Goal: Find contact information: Find contact information

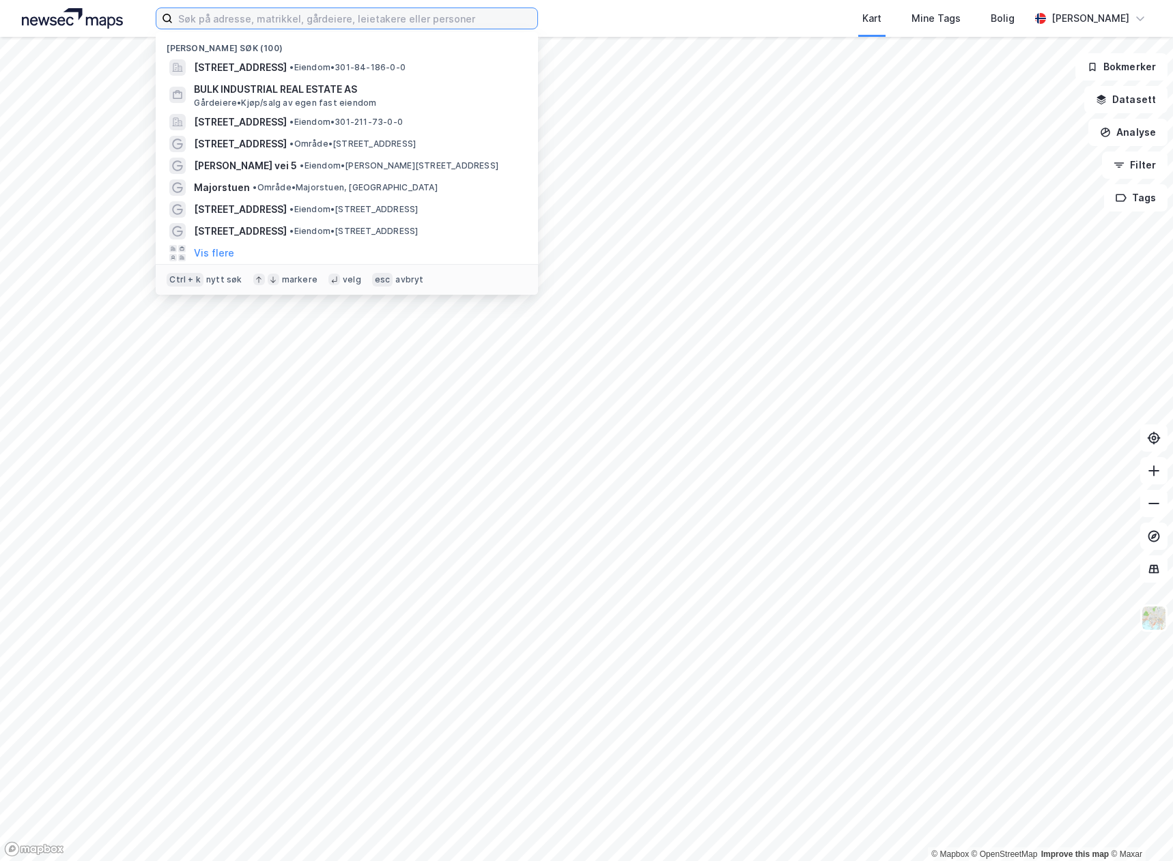
click at [272, 20] on input at bounding box center [355, 18] width 364 height 20
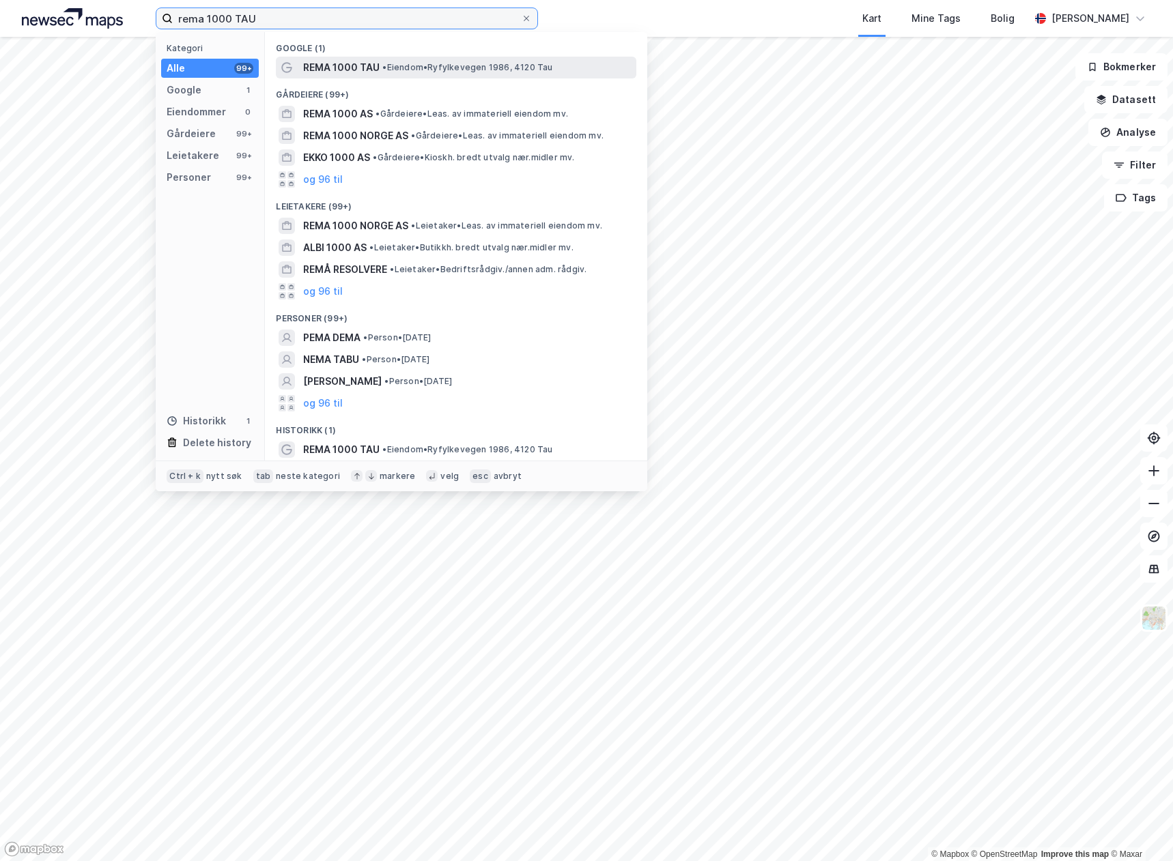
type input "rema 1000 TAU"
click at [341, 72] on span "REMA 1000 TAU" at bounding box center [341, 67] width 76 height 16
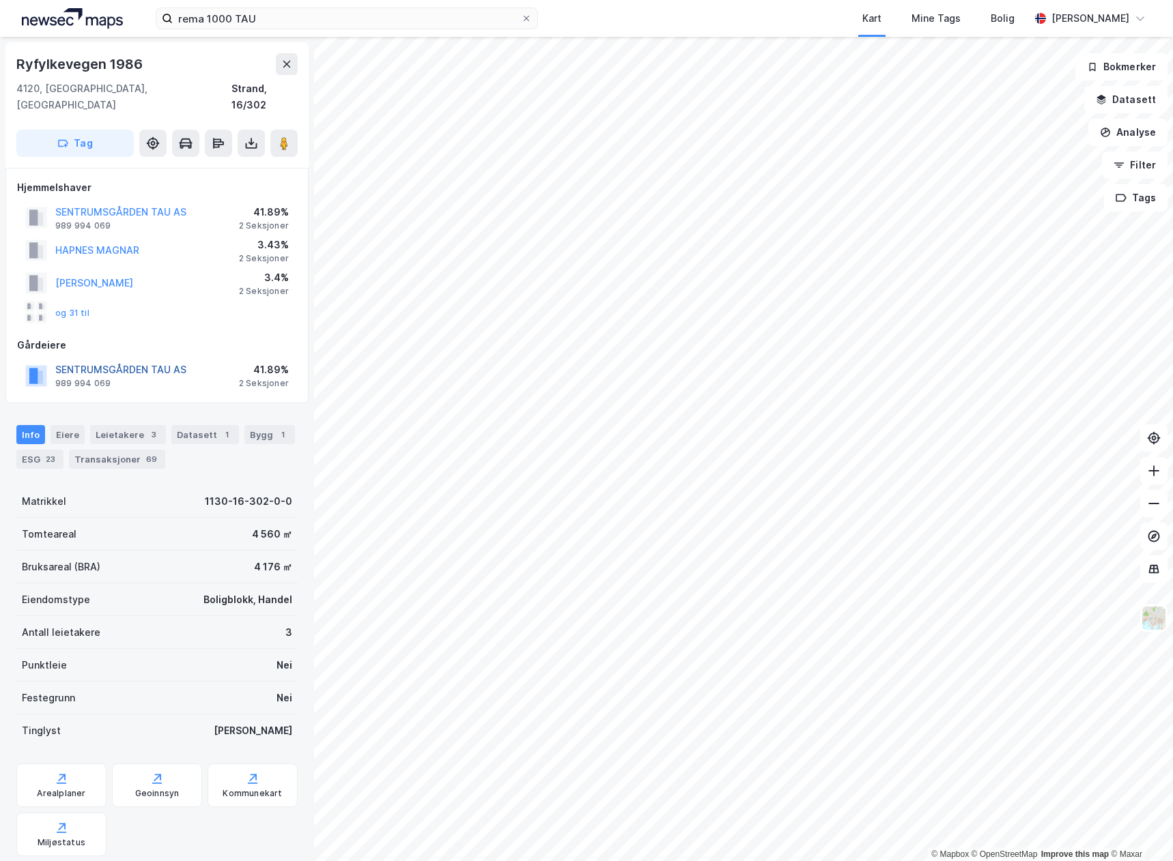
click at [0, 0] on button "SENTRUMSGÅRDEN TAU AS" at bounding box center [0, 0] width 0 height 0
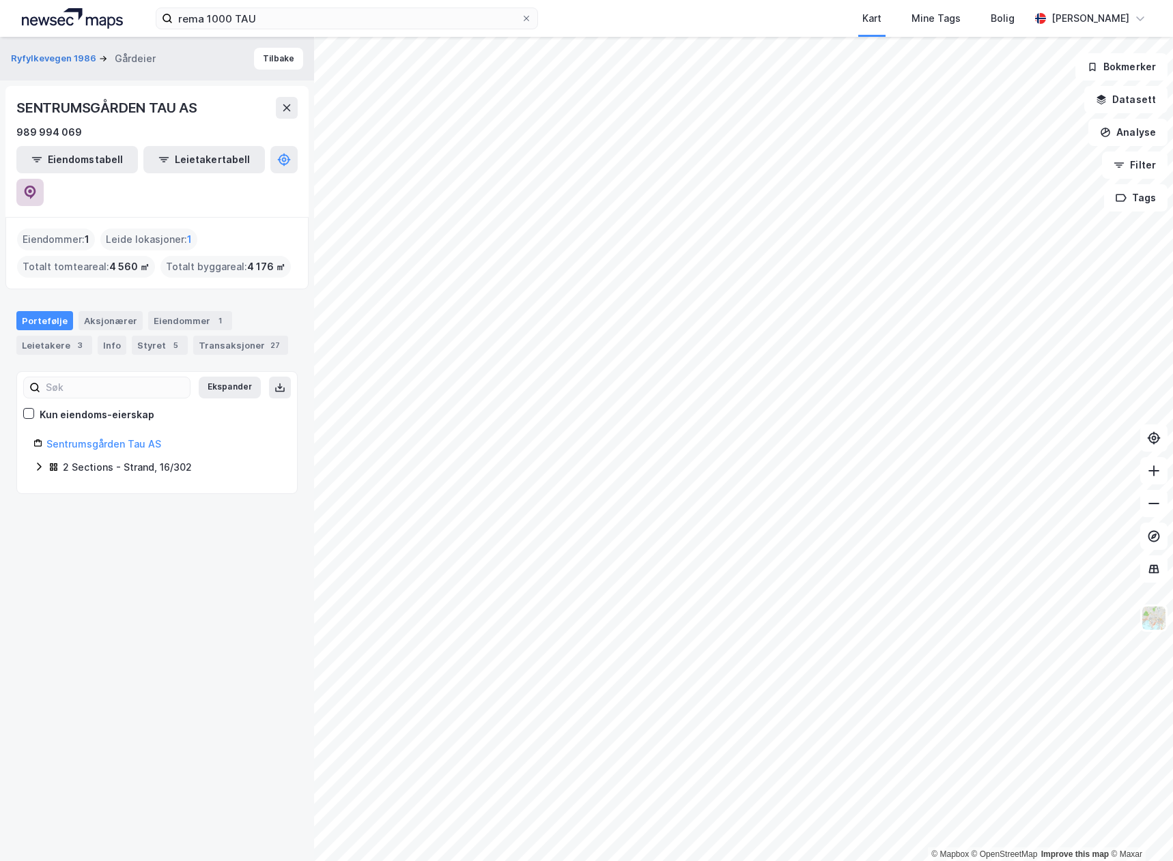
click at [44, 179] on button at bounding box center [29, 192] width 27 height 27
